Goal: Find specific page/section: Find specific page/section

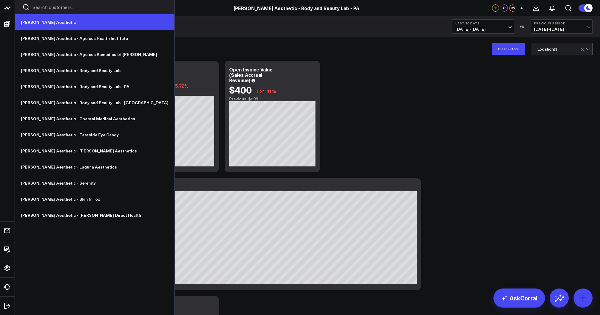
click at [39, 23] on link "[PERSON_NAME] Aesthetic" at bounding box center [94, 22] width 159 height 16
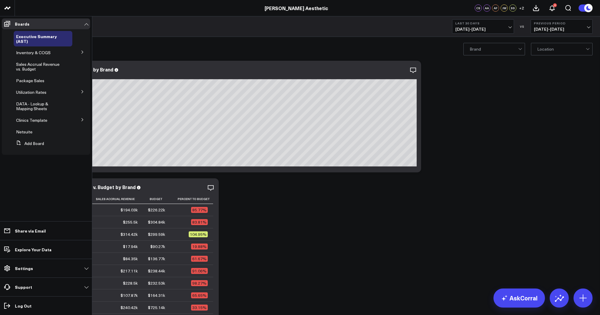
click at [80, 53] on button at bounding box center [82, 51] width 15 height 9
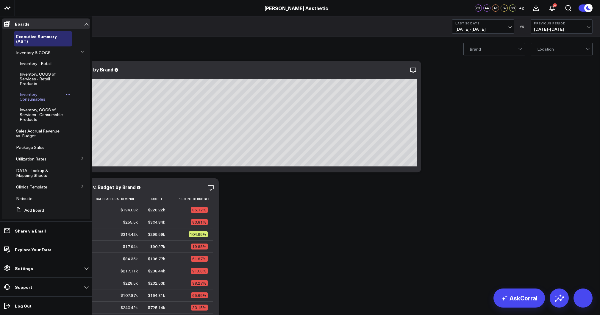
click at [36, 99] on span "Inventory - Consumables" at bounding box center [33, 96] width 26 height 10
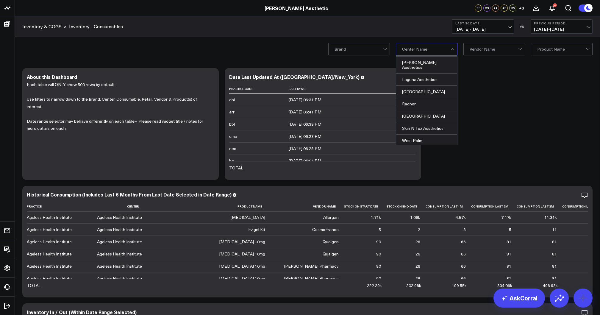
scroll to position [62, 0]
click at [418, 126] on div "Skin N Tox Aesthetics" at bounding box center [426, 131] width 61 height 12
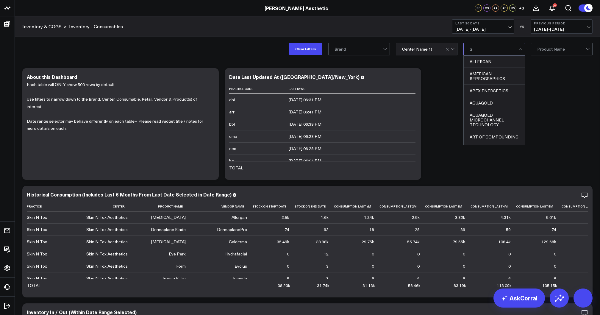
type input "ga"
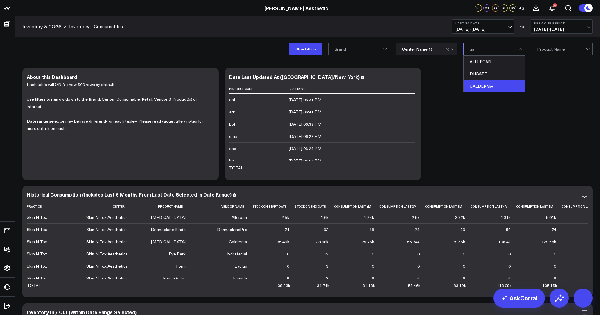
click at [491, 86] on div "GALDERMA" at bounding box center [493, 86] width 61 height 12
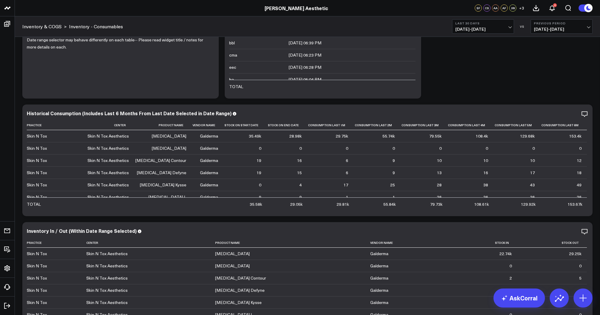
scroll to position [81, 0]
